Goal: Task Accomplishment & Management: Use online tool/utility

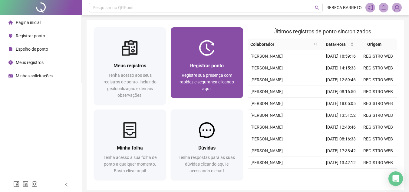
click at [210, 54] on img at bounding box center [207, 48] width 16 height 16
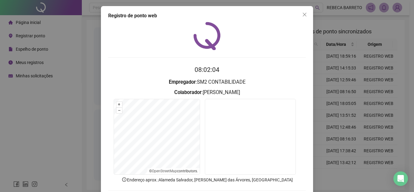
scroll to position [32, 0]
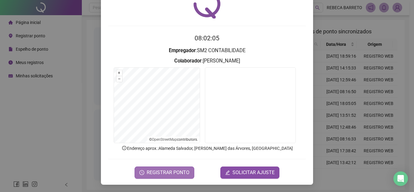
click at [167, 173] on span "REGISTRAR PONTO" at bounding box center [168, 172] width 43 height 7
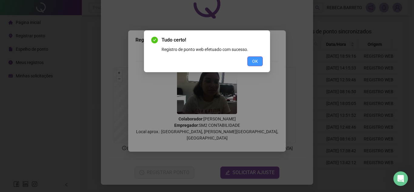
click at [251, 62] on button "OK" at bounding box center [254, 61] width 15 height 10
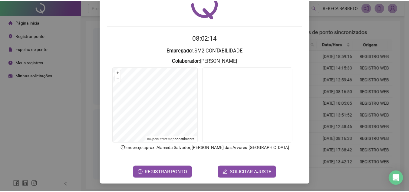
scroll to position [0, 0]
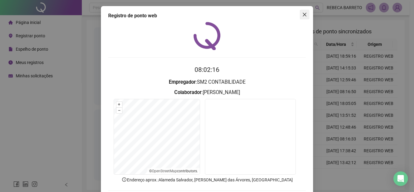
click at [304, 13] on icon "close" at bounding box center [305, 15] width 4 height 4
